Goal: Transaction & Acquisition: Purchase product/service

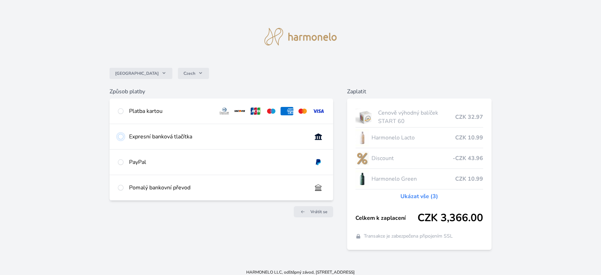
click at [119, 136] on input "radio" at bounding box center [121, 137] width 6 height 6
radio input "true"
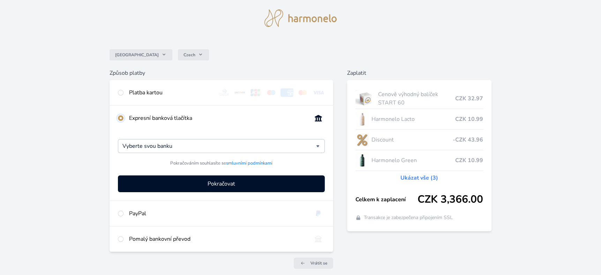
scroll to position [35, 0]
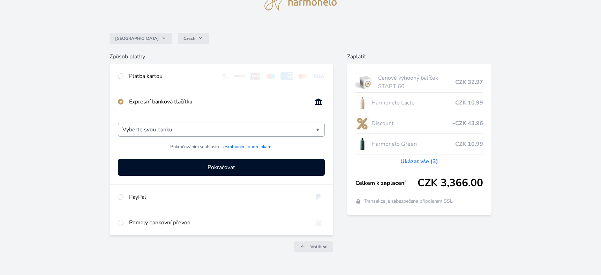
click at [319, 127] on div "Vyberte svou banku" at bounding box center [221, 129] width 207 height 14
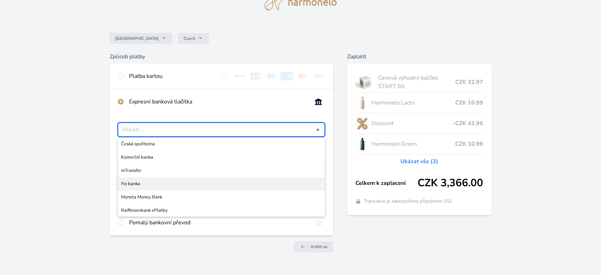
click at [132, 183] on span "Fio banka" at bounding box center [221, 183] width 201 height 7
type input "Fio banka"
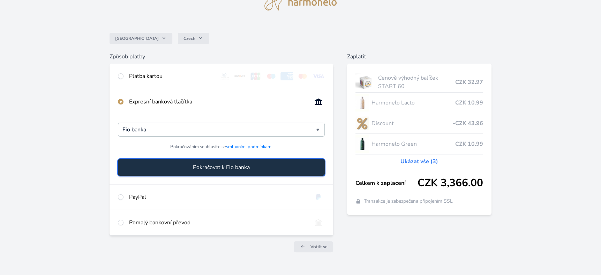
click at [220, 164] on span "Pokračovat k Fio banka" at bounding box center [221, 167] width 57 height 8
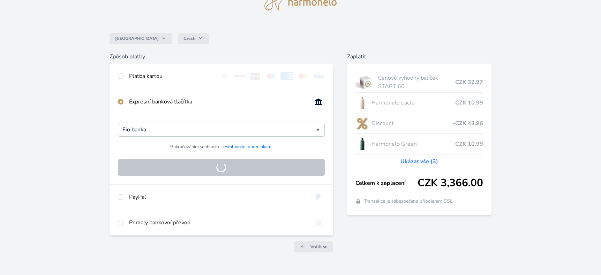
scroll to position [5, 0]
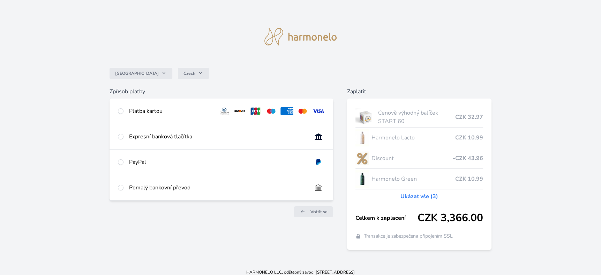
click at [423, 195] on link "Ukázat vše (3)" at bounding box center [420, 196] width 38 height 8
